Goal: Task Accomplishment & Management: Manage account settings

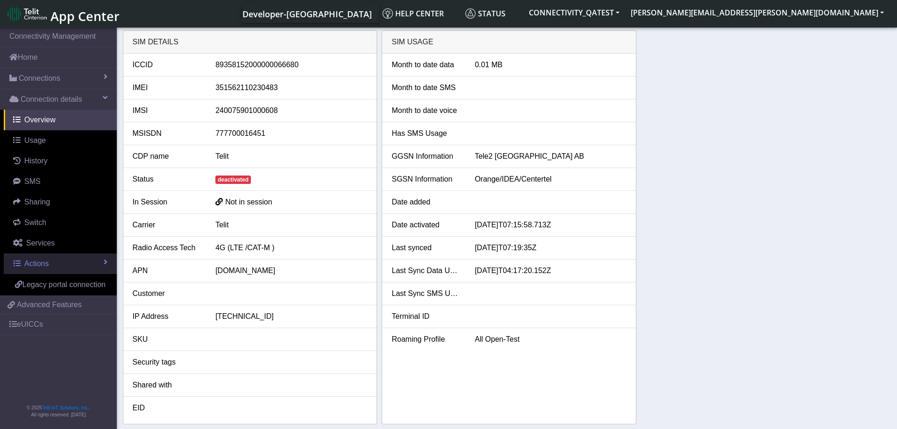
click at [59, 265] on link "Actions" at bounding box center [60, 264] width 113 height 21
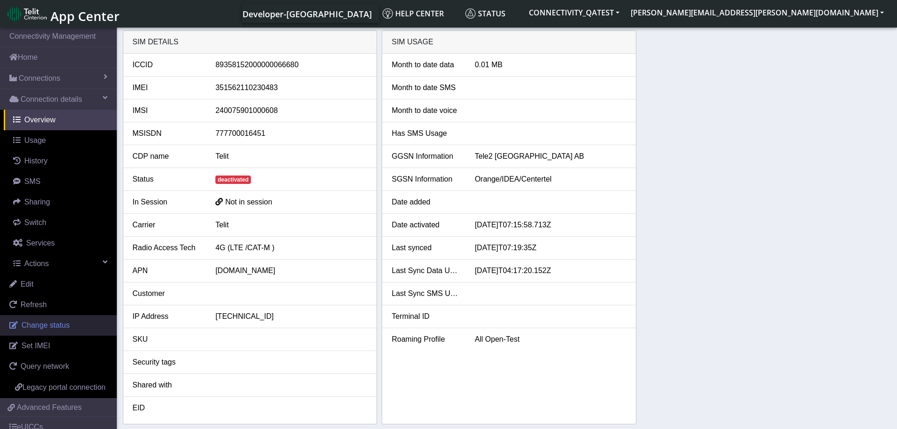
click at [53, 328] on span "Change status" at bounding box center [45, 325] width 48 height 8
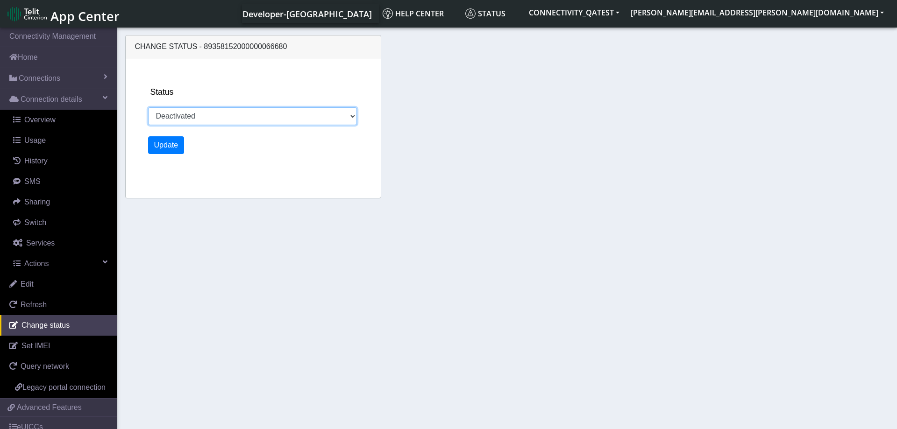
click at [148, 107] on select "Activated Deactivated Blocked" at bounding box center [252, 116] width 209 height 18
select select "activated"
click option "Activated" at bounding box center [0, 0] width 0 height 0
click at [165, 146] on button "Update" at bounding box center [166, 145] width 36 height 18
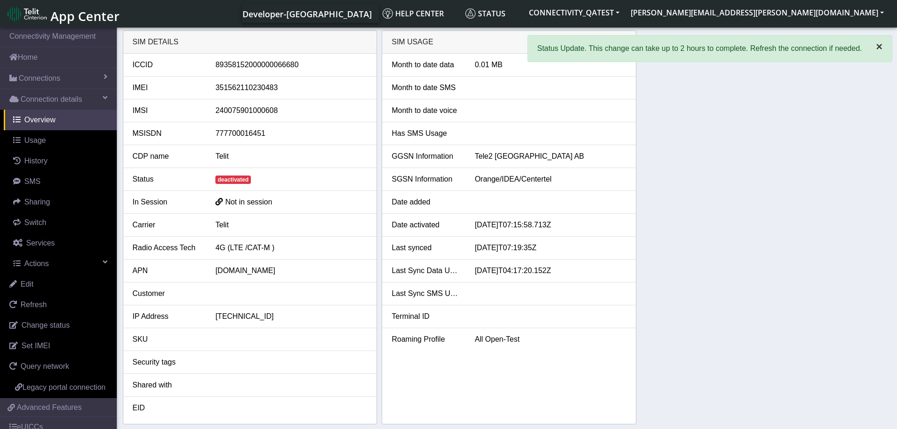
click at [877, 48] on span "×" at bounding box center [879, 46] width 7 height 13
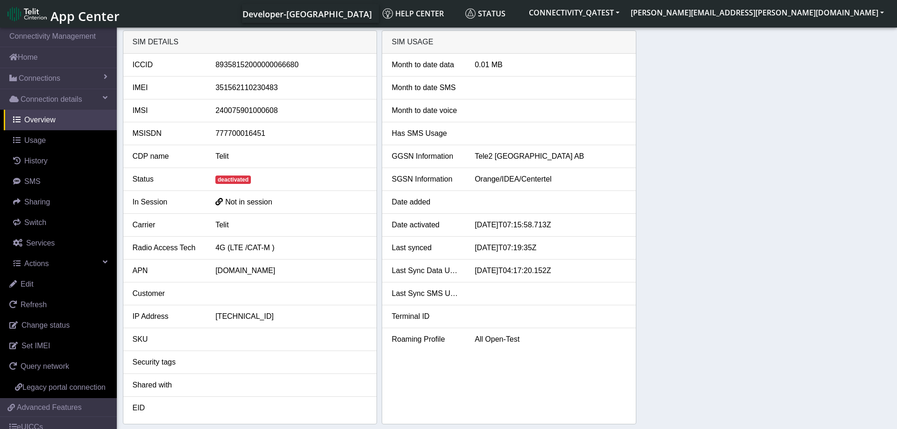
click at [705, 234] on div "SIM details ICCID 89358152000000066680 IMEI 351562110230483 IMSI 24007590100060…" at bounding box center [507, 227] width 768 height 394
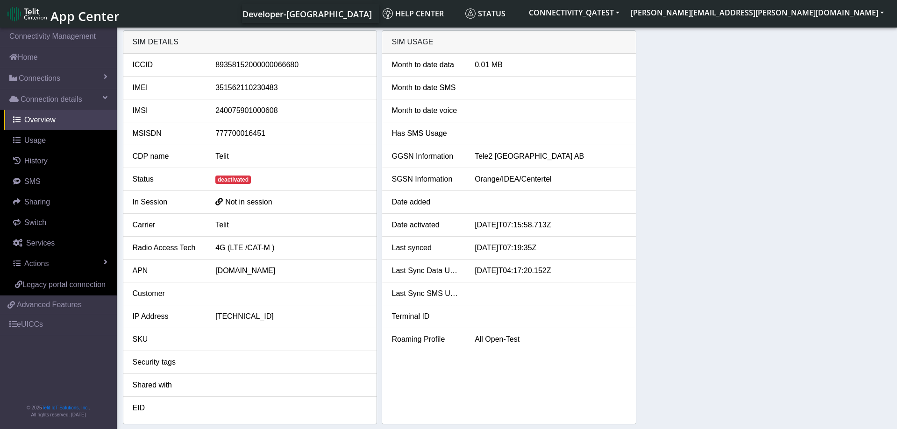
click at [732, 221] on div "SIM details ICCID [TECHNICAL_ID] IMEI [TECHNICAL_ID] IMSI [TECHNICAL_ID] MSISDN…" at bounding box center [507, 227] width 768 height 394
click at [772, 187] on div "SIM details ICCID 89358152000000066680 IMEI 351562110230483 IMSI 24007590100060…" at bounding box center [507, 227] width 768 height 394
click at [82, 255] on link "Actions" at bounding box center [60, 264] width 113 height 21
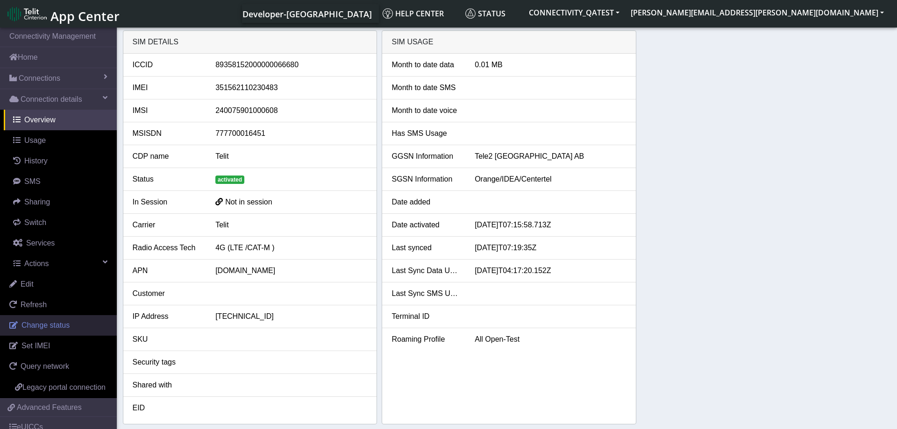
click at [60, 328] on span "Change status" at bounding box center [45, 325] width 48 height 8
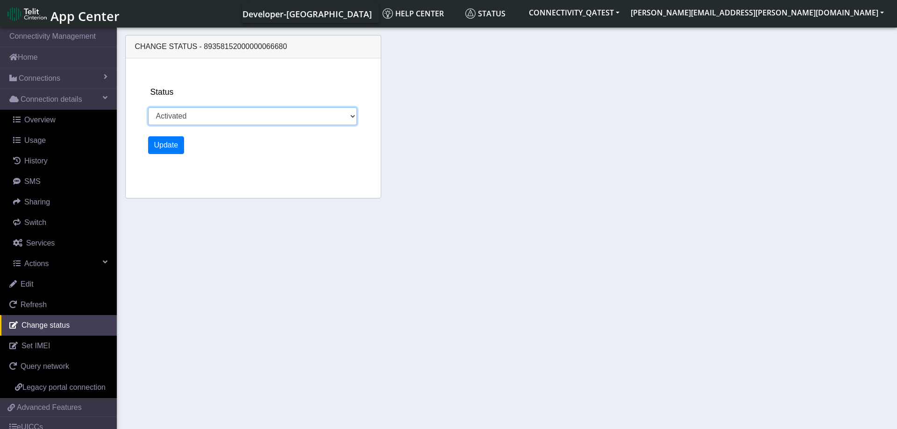
click at [148, 107] on select "Activated Deactivated Blocked" at bounding box center [252, 116] width 209 height 18
select select "blocked"
click option "Blocked" at bounding box center [0, 0] width 0 height 0
click at [174, 147] on button "Update" at bounding box center [166, 145] width 36 height 18
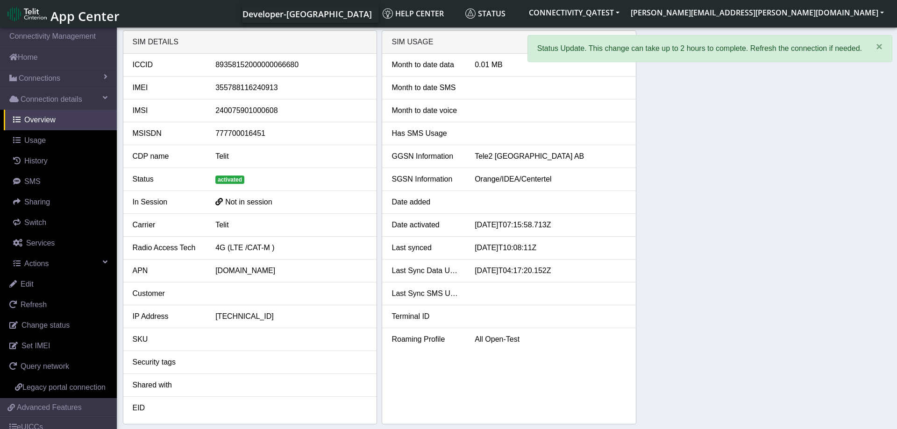
click at [693, 150] on div "SIM details ICCID 89358152000000066680 IMEI 355788116240913 IMSI 24007590100060…" at bounding box center [507, 227] width 768 height 394
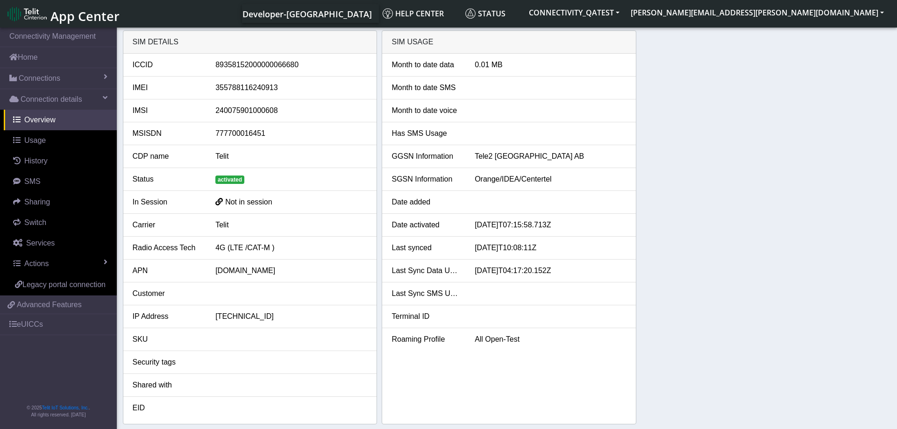
click at [714, 178] on div "SIM details ICCID 89358152000000066680 IMEI 355788116240913 IMSI 24007590100060…" at bounding box center [507, 227] width 768 height 394
click at [671, 253] on div "SIM details ICCID 89358152000000066680 IMEI 355788116240913 IMSI 24007590100060…" at bounding box center [507, 227] width 768 height 394
